Goal: Task Accomplishment & Management: Complete application form

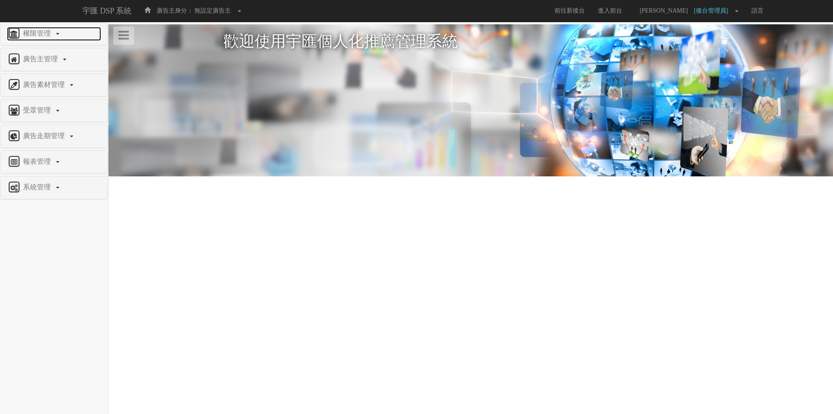
click at [24, 32] on span "權限管理" at bounding box center [38, 33] width 34 height 7
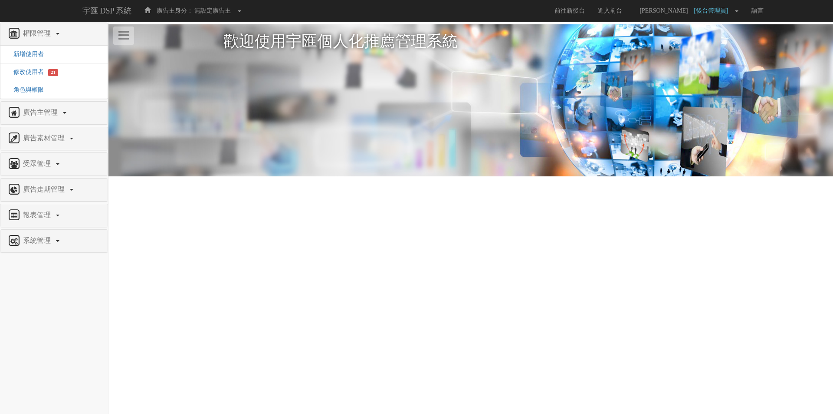
click at [30, 49] on li "新增使用者" at bounding box center [53, 55] width 107 height 18
click at [30, 51] on span "新增使用者" at bounding box center [25, 54] width 37 height 7
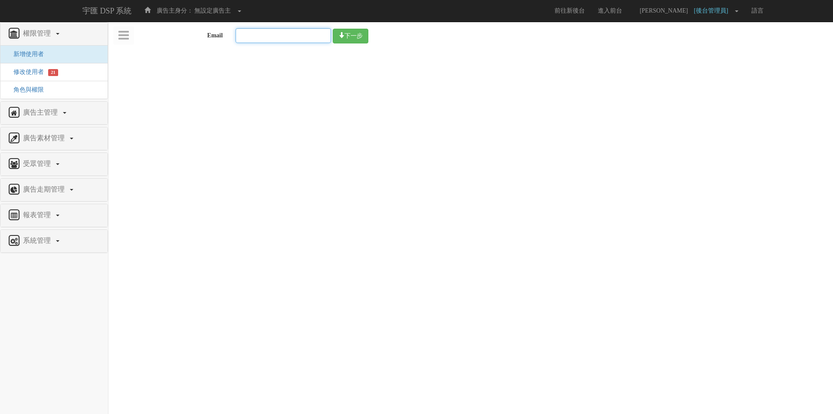
click at [308, 36] on input "Email" at bounding box center [283, 35] width 95 height 15
paste input "[EMAIL_ADDRESS][DOMAIN_NAME]"
type input "[EMAIL_ADDRESS][DOMAIN_NAME]"
click at [365, 37] on button "下一步" at bounding box center [351, 36] width 36 height 15
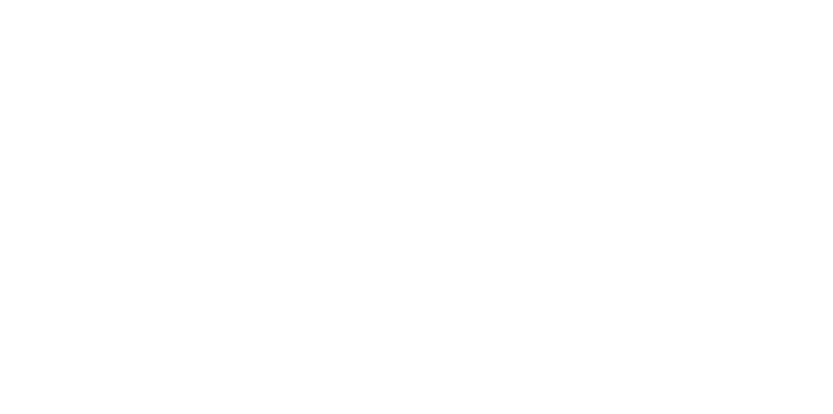
select select "User"
select select
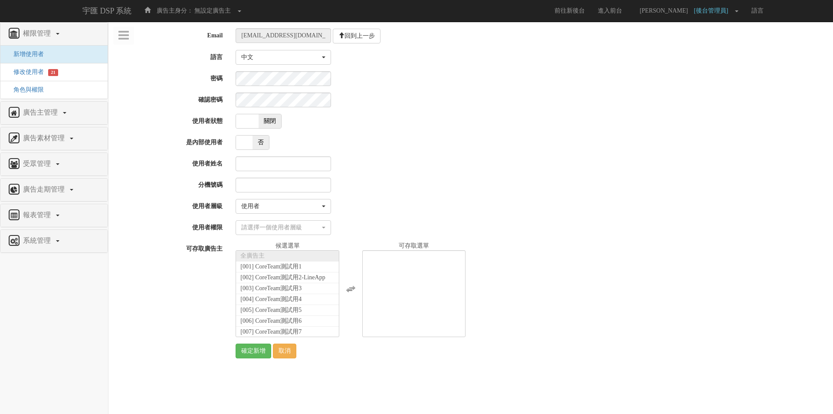
click at [267, 127] on span "關閉" at bounding box center [270, 121] width 23 height 14
checkbox input "true"
click at [305, 166] on input "使用者姓名" at bounding box center [283, 163] width 95 height 15
paste input "教學用使用者 9"
drag, startPoint x: 239, startPoint y: 164, endPoint x: 233, endPoint y: 163, distance: 5.8
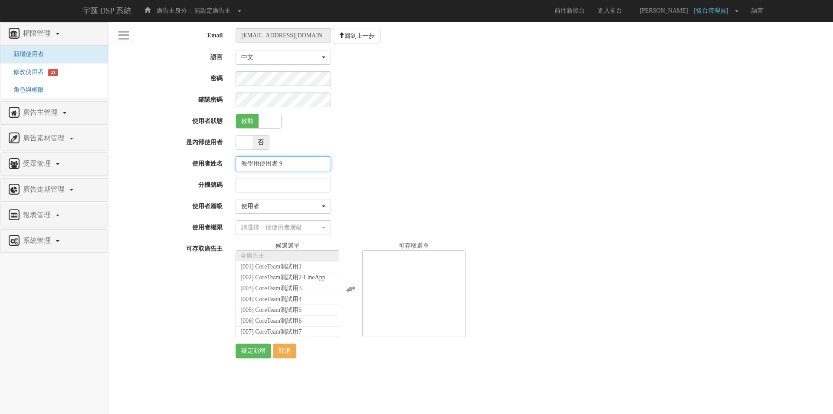
click at [233, 163] on div "教學用使用者 9" at bounding box center [531, 163] width 604 height 15
type input "教學用使用者 9"
click at [263, 213] on button "使用者" at bounding box center [283, 206] width 95 height 15
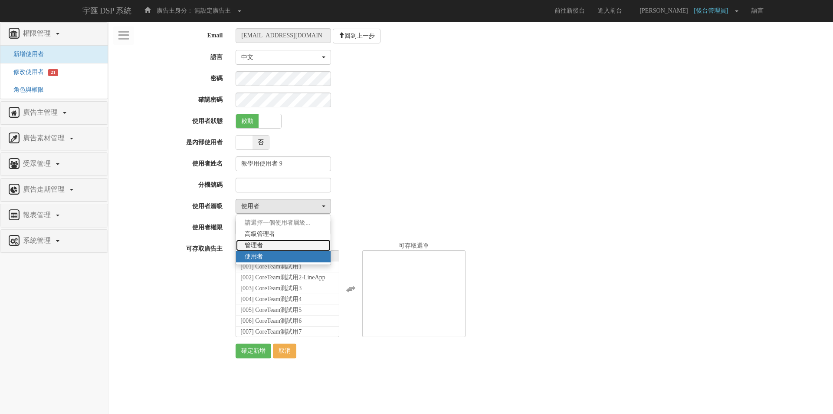
click at [271, 243] on link "管理者" at bounding box center [283, 245] width 95 height 11
select select "Manager"
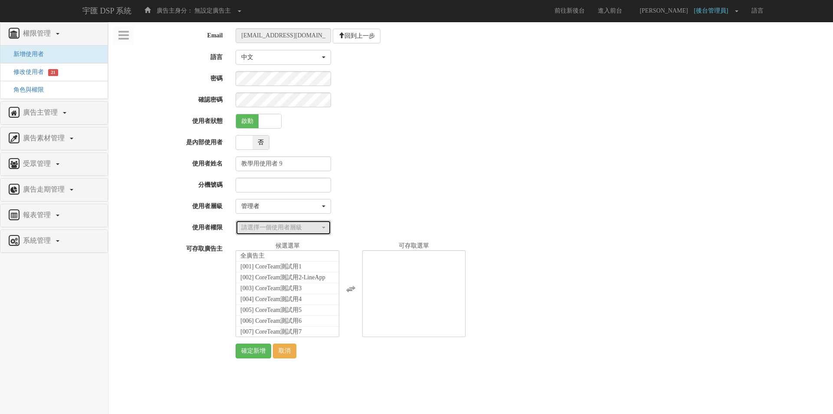
click at [274, 227] on div "請選擇一個使用者層級" at bounding box center [280, 227] width 79 height 9
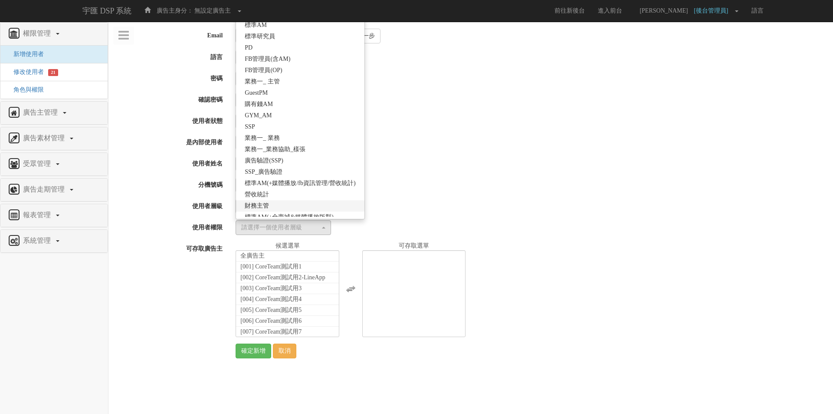
scroll to position [153, 0]
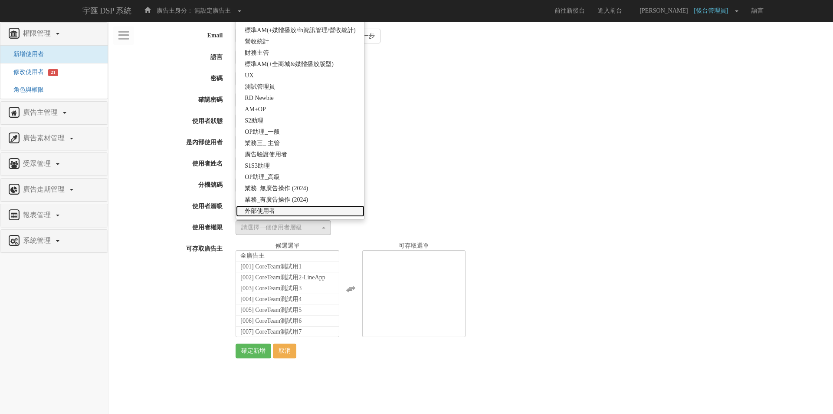
click at [272, 208] on span "外部使用者" at bounding box center [260, 211] width 30 height 9
select select "69"
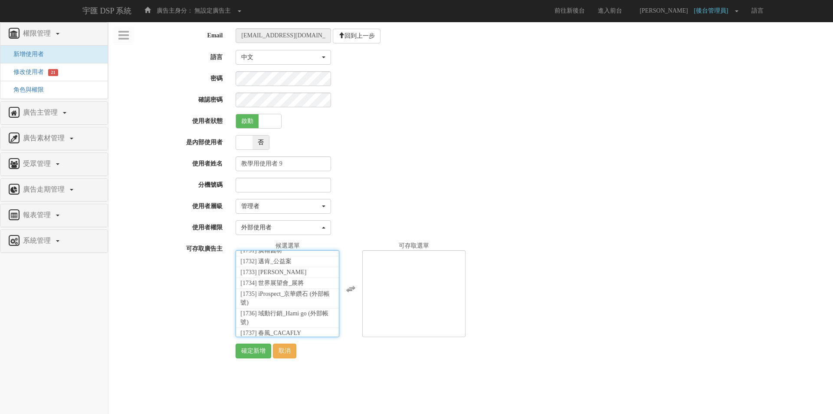
select select "1756"
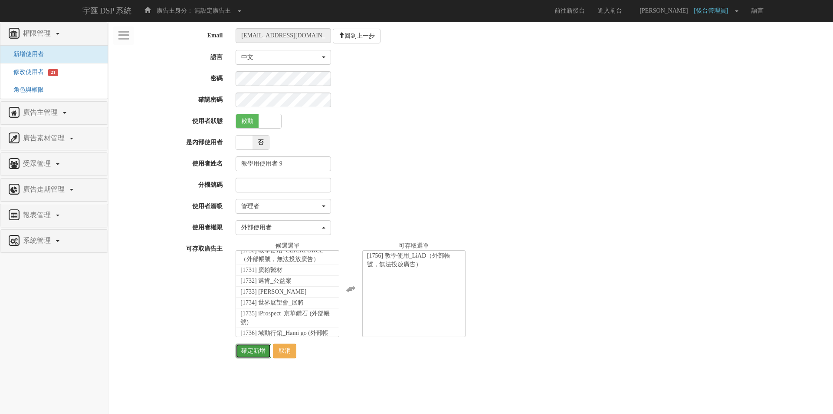
click at [252, 352] on input "確定新增" at bounding box center [254, 350] width 36 height 15
